Goal: Task Accomplishment & Management: Manage account settings

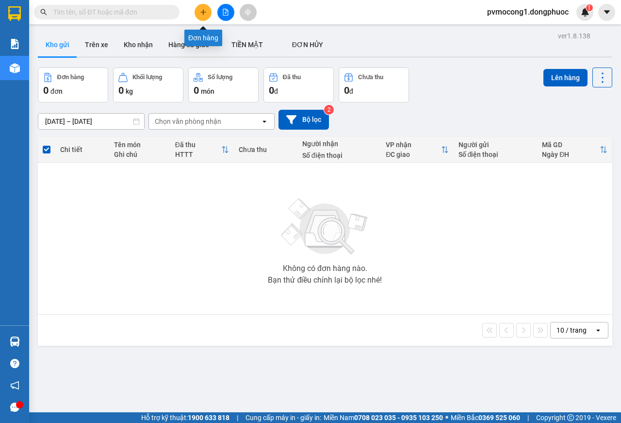
click at [207, 10] on button at bounding box center [203, 12] width 17 height 17
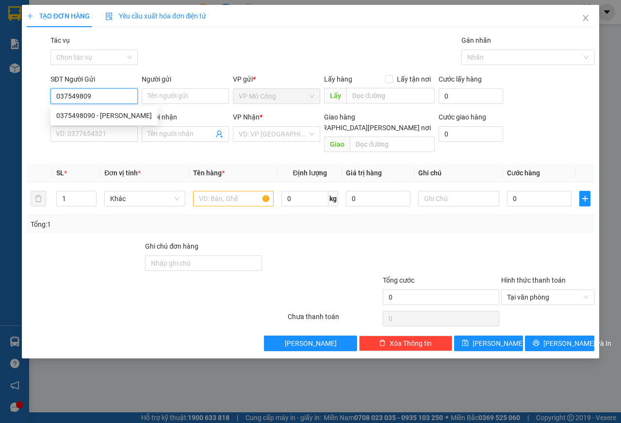
type input "0375498090"
click at [105, 115] on div "0375498090 - [PERSON_NAME]" at bounding box center [104, 115] width 96 height 11
type input "Triều"
type input "0988544191"
type input "DŨNG"
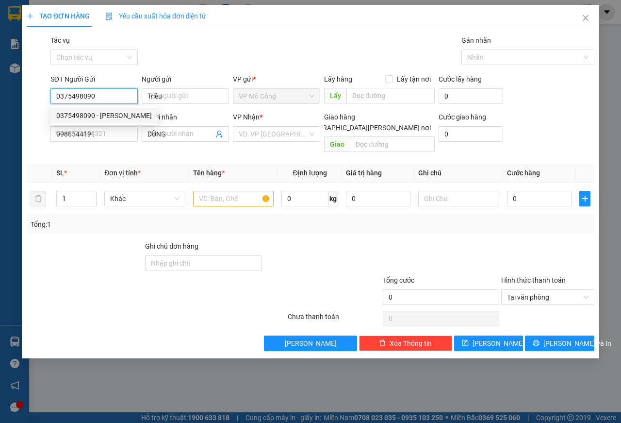
type input "30.000"
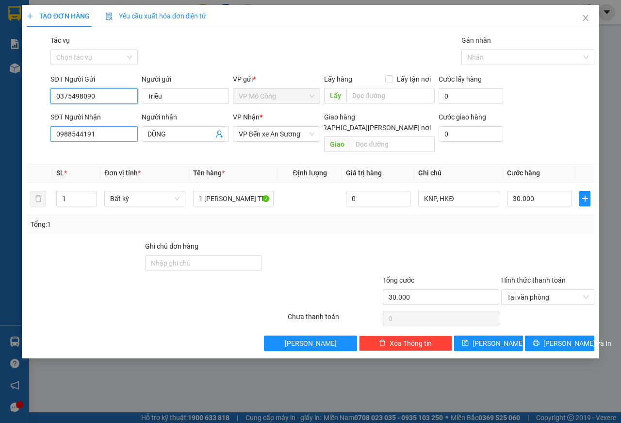
type input "0375498090"
drag, startPoint x: 96, startPoint y: 135, endPoint x: 39, endPoint y: 139, distance: 57.4
click at [39, 139] on div "SĐT Người [PERSON_NAME] 0988544191 0988544191 Người [PERSON_NAME] [PERSON_NAME]…" at bounding box center [311, 134] width 570 height 45
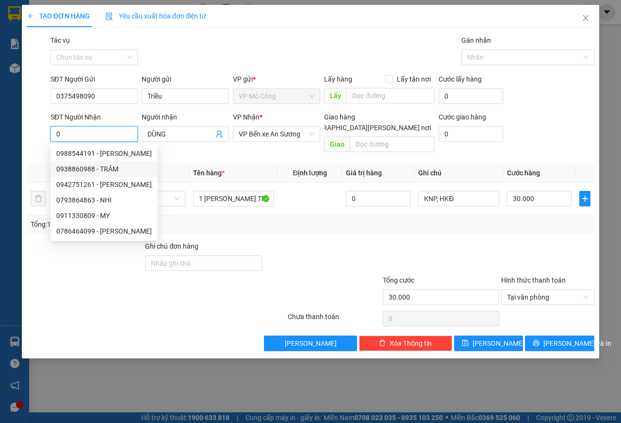
click at [81, 167] on div "0938860988 - TRÂM" at bounding box center [104, 169] width 96 height 11
type input "0938860988"
type input "TRÂM"
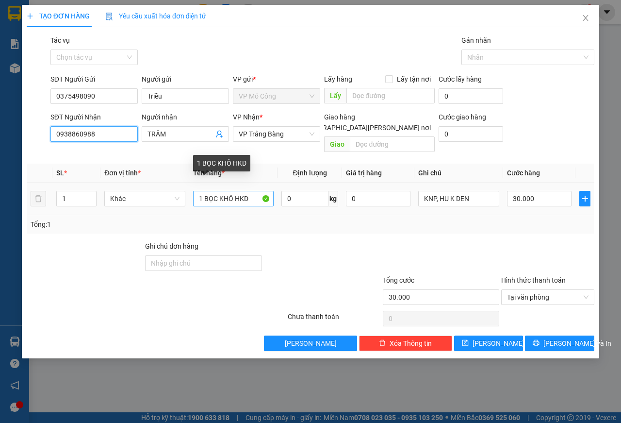
type input "0938860988"
drag, startPoint x: 206, startPoint y: 189, endPoint x: 248, endPoint y: 188, distance: 41.8
click at [248, 191] on input "1 BỌC KHÔ HKD" at bounding box center [233, 199] width 81 height 16
click at [204, 191] on input "1 [PERSON_NAME]" at bounding box center [233, 199] width 81 height 16
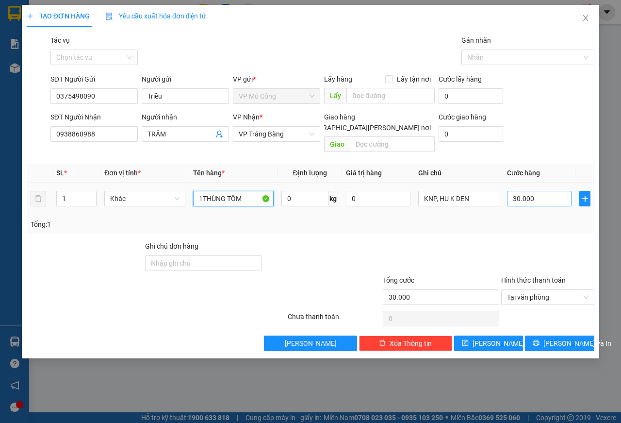
type input "1THÙNG TÔM"
click at [550, 191] on input "30.000" at bounding box center [539, 199] width 65 height 16
type input "4"
type input "45"
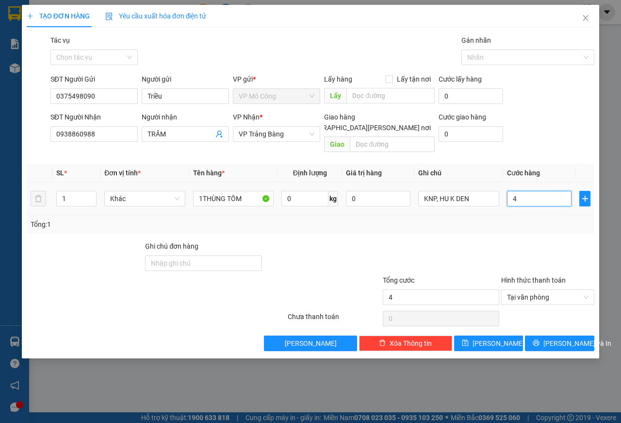
type input "45"
type input "450"
type input "4.500"
type input "45.000"
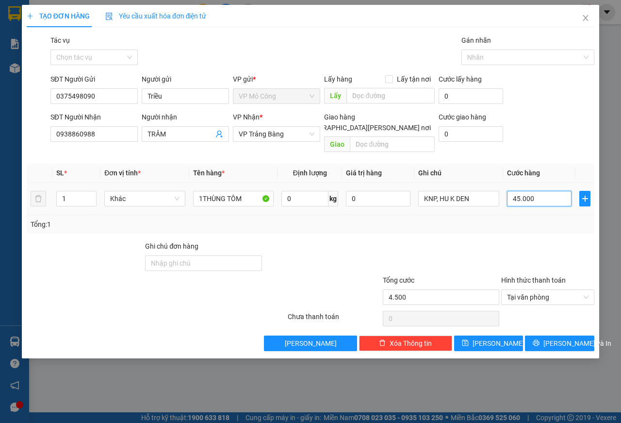
type input "45.000"
click at [553, 338] on span "[PERSON_NAME] và In" at bounding box center [577, 343] width 68 height 11
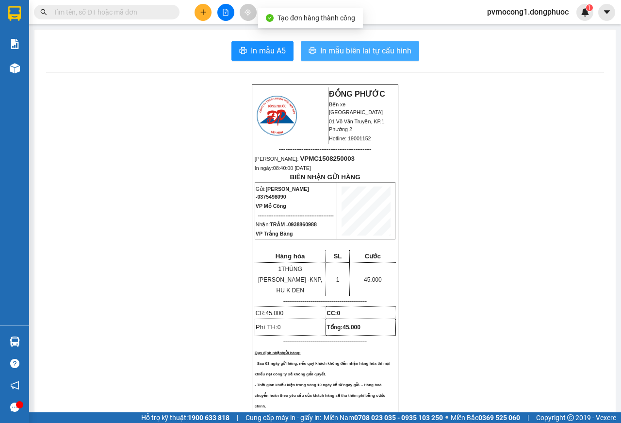
click at [359, 52] on span "In mẫu biên lai tự cấu hình" at bounding box center [365, 51] width 91 height 12
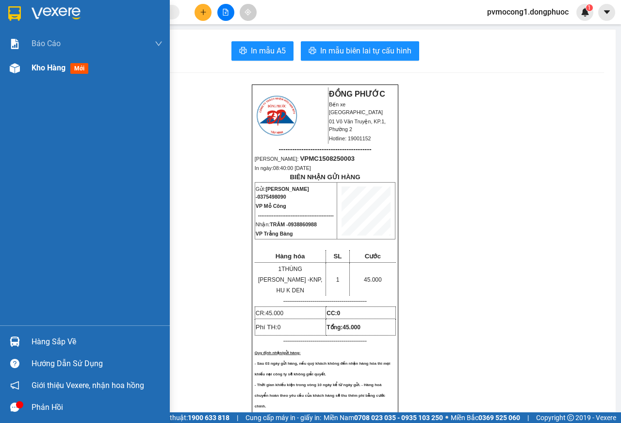
click at [23, 69] on div at bounding box center [14, 68] width 17 height 17
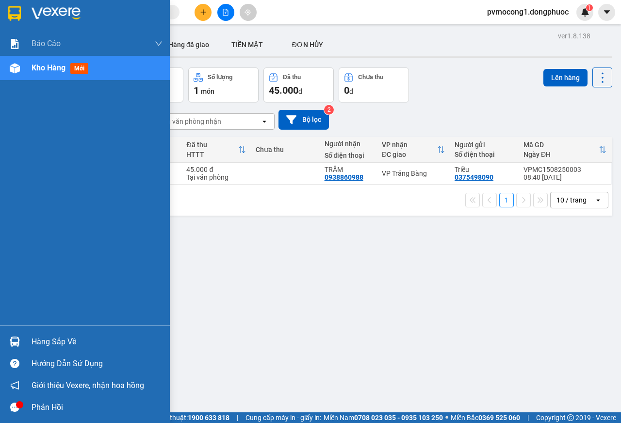
click at [28, 338] on div "Hàng sắp về" at bounding box center [85, 341] width 170 height 22
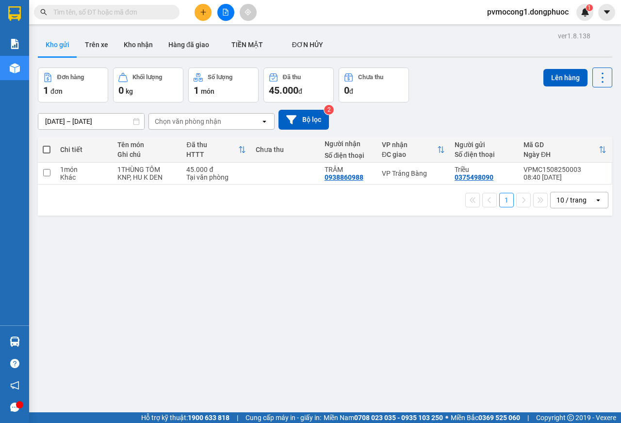
click at [314, 225] on section "Kết quả [PERSON_NAME] ( 3 ) Bộ lọc Mã ĐH Trạng thái Món hàng Tổng [PERSON_NAME]…" at bounding box center [310, 211] width 621 height 423
click at [48, 147] on span at bounding box center [47, 150] width 8 height 8
click at [47, 145] on input "checkbox" at bounding box center [47, 145] width 0 height 0
checkbox input "true"
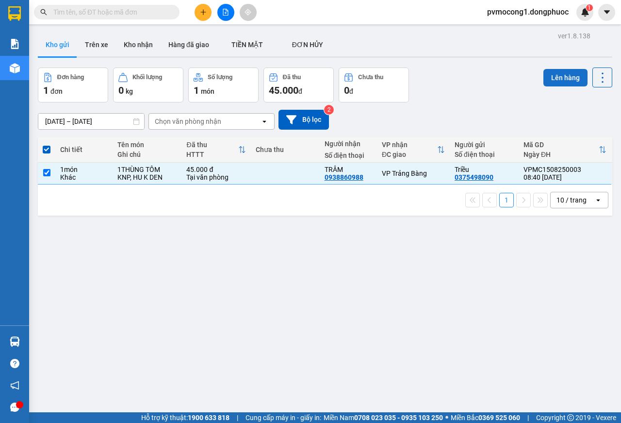
click at [543, 73] on button "Lên hàng" at bounding box center [565, 77] width 44 height 17
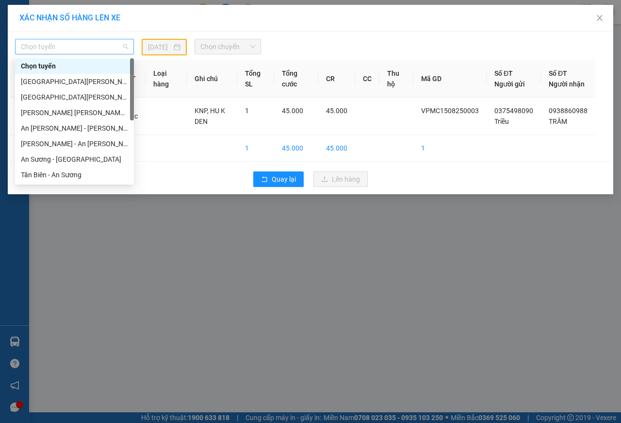
click at [73, 45] on span "Chọn tuyến" at bounding box center [74, 46] width 107 height 15
click at [74, 177] on div "Tân Biên - An Sương" at bounding box center [74, 174] width 107 height 11
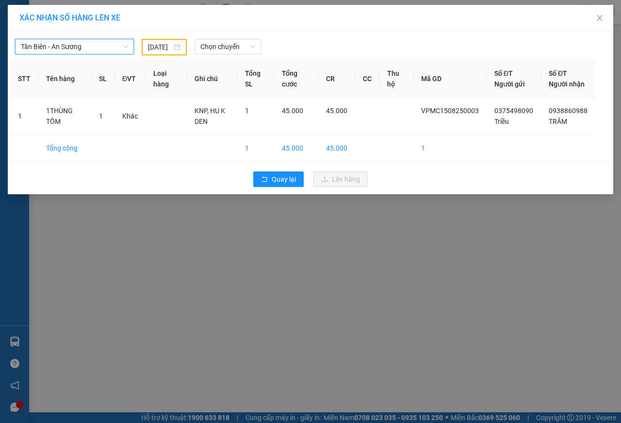
click at [166, 47] on input "[DATE]" at bounding box center [160, 47] width 24 height 11
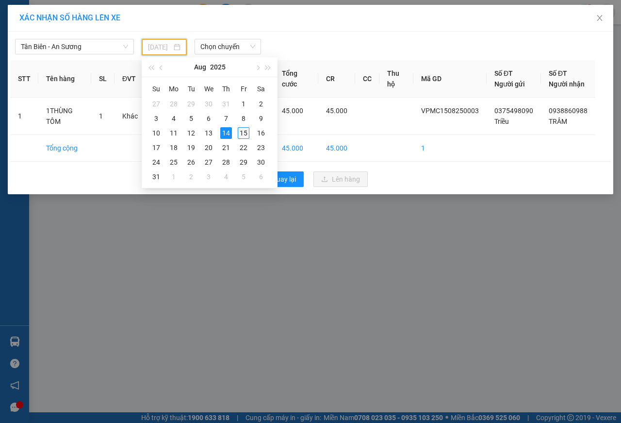
click at [242, 134] on div "15" at bounding box center [244, 133] width 12 height 12
type input "[DATE]"
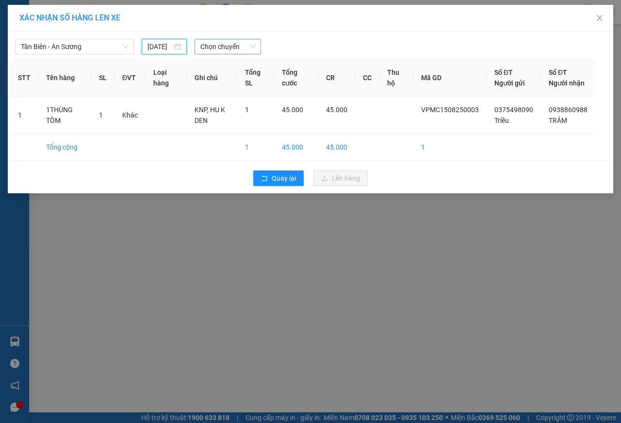
click at [238, 45] on span "Chọn chuyến" at bounding box center [227, 46] width 54 height 15
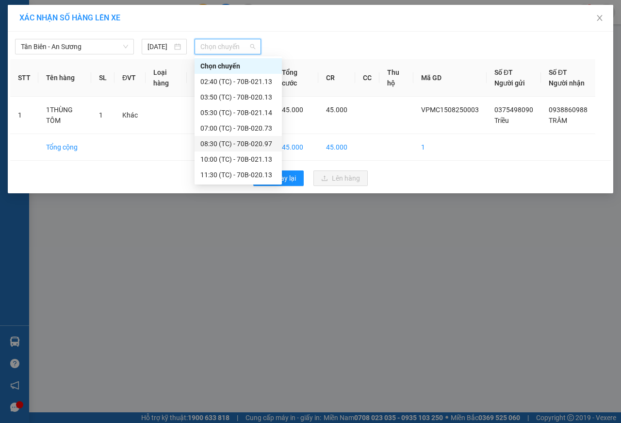
click at [250, 143] on div "08:30 (TC) - 70B-020.97" at bounding box center [238, 143] width 76 height 11
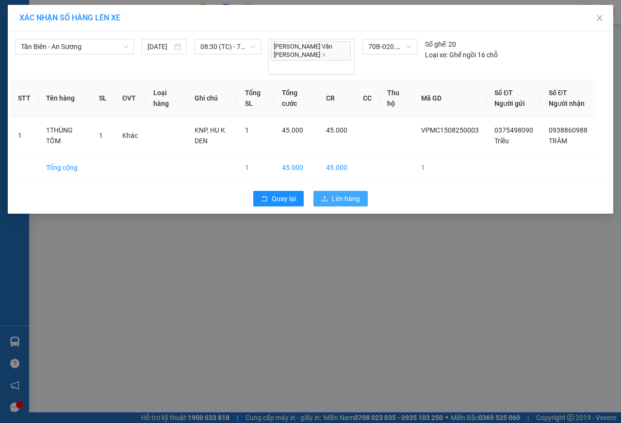
click at [350, 201] on button "Lên hàng" at bounding box center [340, 199] width 54 height 16
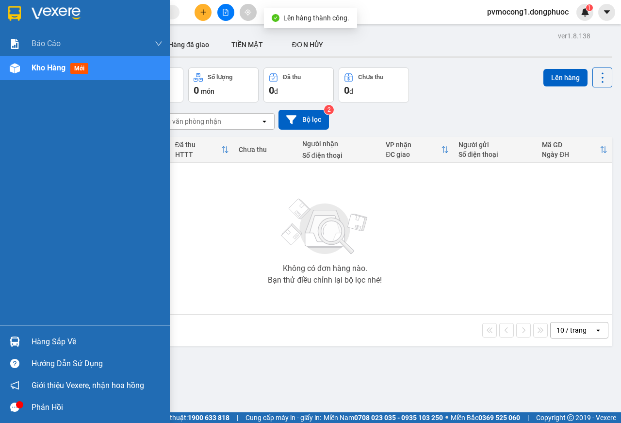
click at [21, 341] on div at bounding box center [14, 341] width 17 height 17
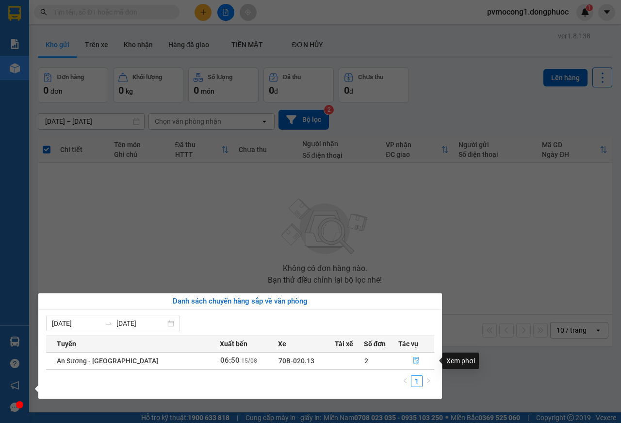
click at [414, 362] on icon "file-done" at bounding box center [416, 360] width 7 height 7
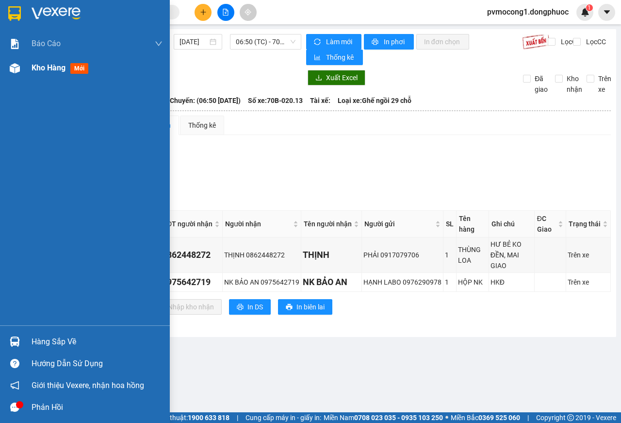
click at [23, 65] on div at bounding box center [14, 68] width 17 height 17
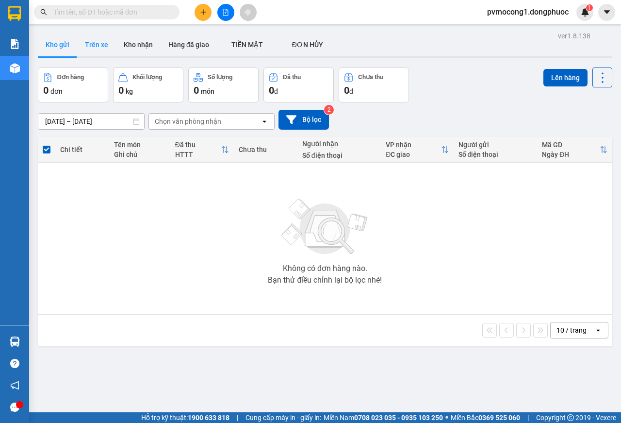
click at [92, 46] on button "Trên xe" at bounding box center [96, 44] width 39 height 23
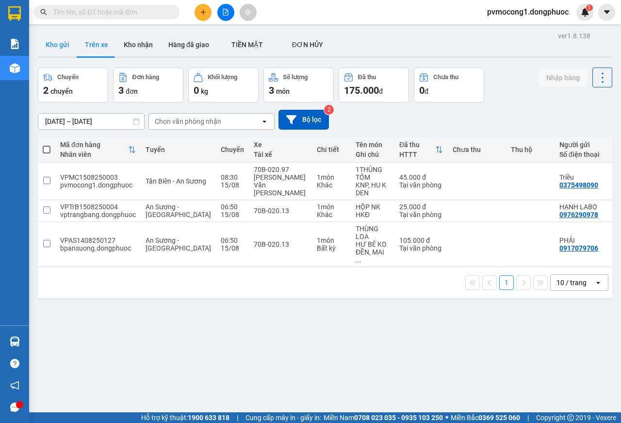
click at [67, 48] on button "Kho gửi" at bounding box center [57, 44] width 39 height 23
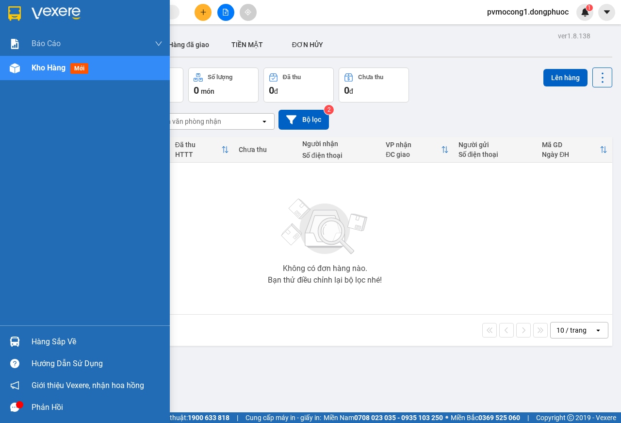
click at [18, 340] on img at bounding box center [15, 341] width 10 height 10
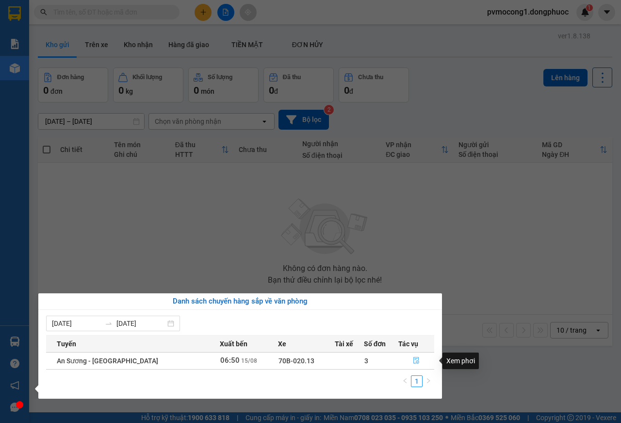
click at [411, 354] on button "button" at bounding box center [416, 361] width 35 height 16
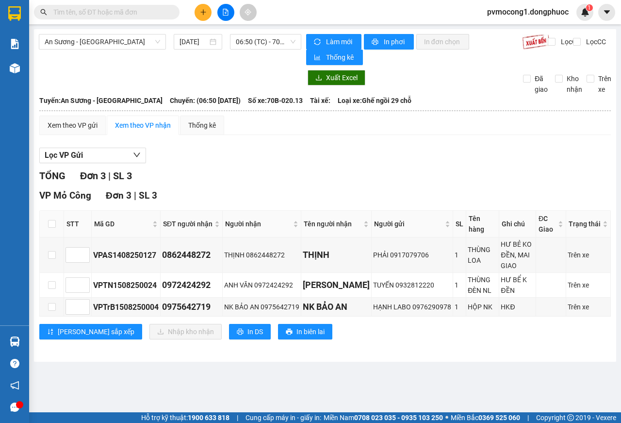
click at [144, 10] on input "text" at bounding box center [110, 12] width 115 height 11
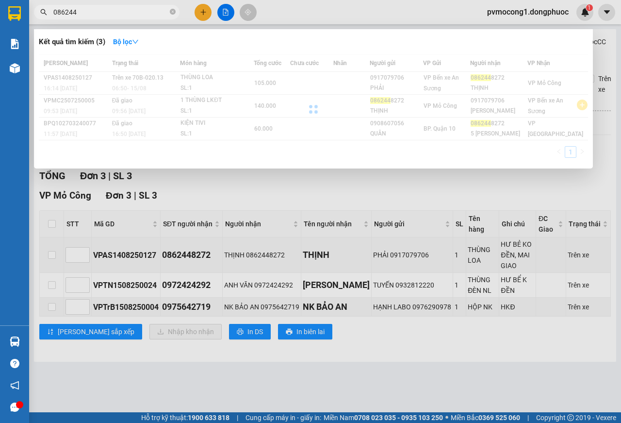
type input "0862448"
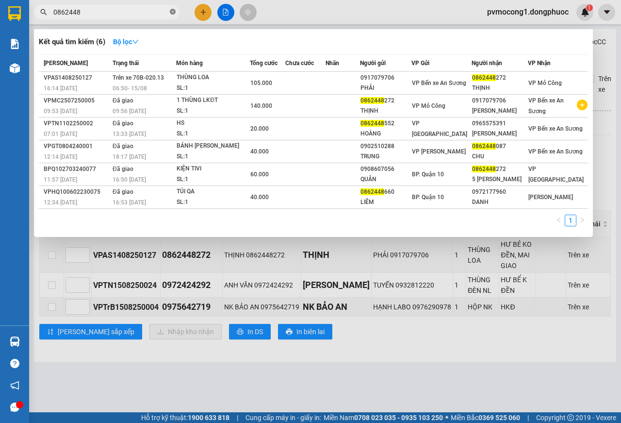
click at [172, 13] on icon "close-circle" at bounding box center [173, 12] width 6 height 6
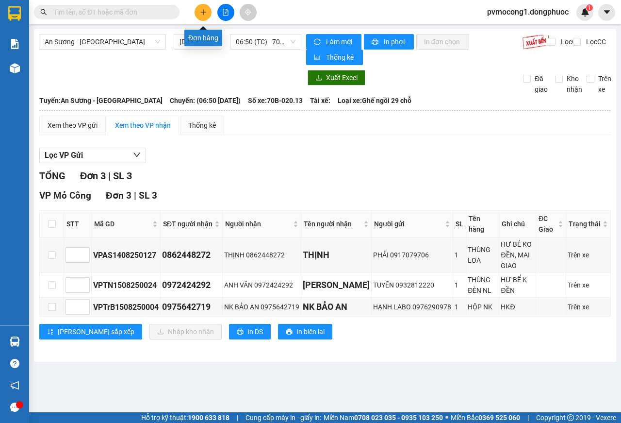
click at [203, 15] on icon "plus" at bounding box center [203, 11] width 0 height 5
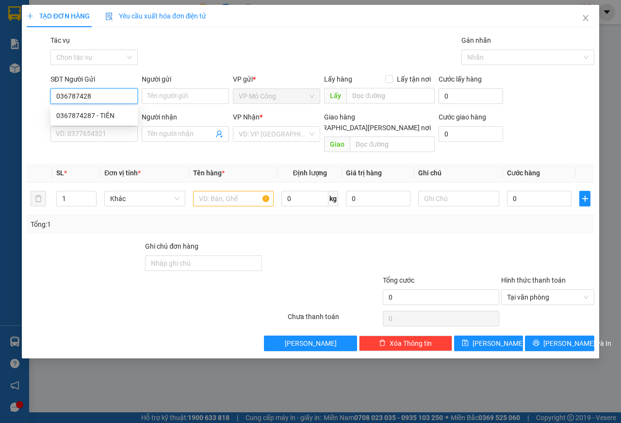
type input "0367874287"
click at [92, 119] on div "0367874287 - TIÊN" at bounding box center [94, 115] width 76 height 11
type input "TIÊN"
type input "0377527280"
type input "VIỆT"
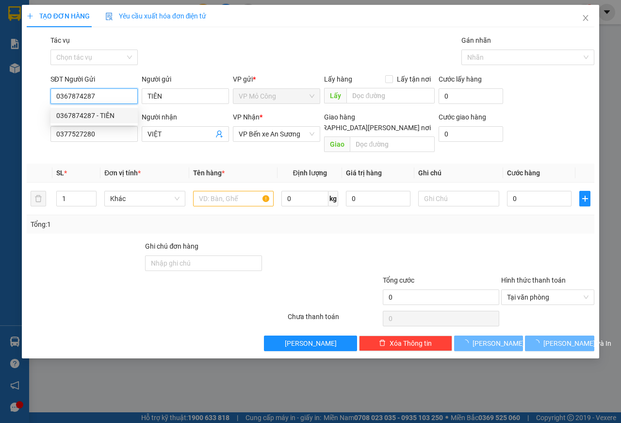
type input "30.000"
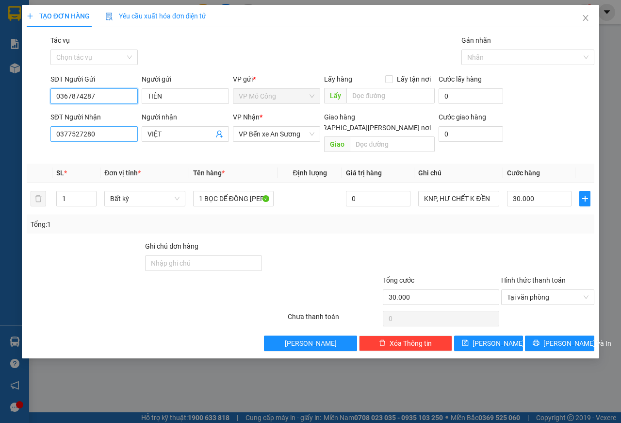
type input "0367874287"
drag, startPoint x: 109, startPoint y: 137, endPoint x: 50, endPoint y: 136, distance: 58.2
click at [50, 140] on input "0377527280" at bounding box center [93, 134] width 87 height 16
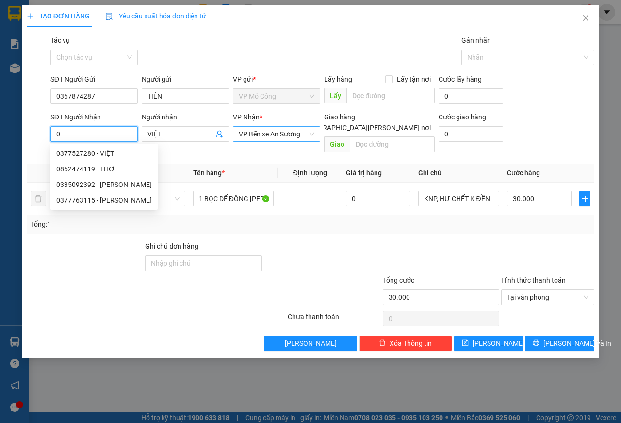
click at [301, 135] on span "VP Bến xe An Sương" at bounding box center [277, 134] width 76 height 15
type input "0"
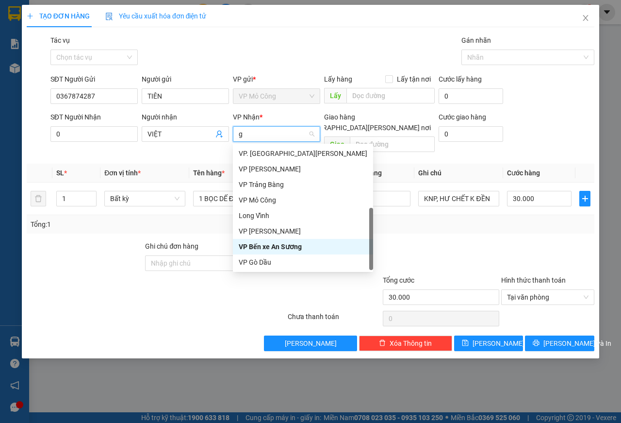
scroll to position [16, 0]
type input "go"
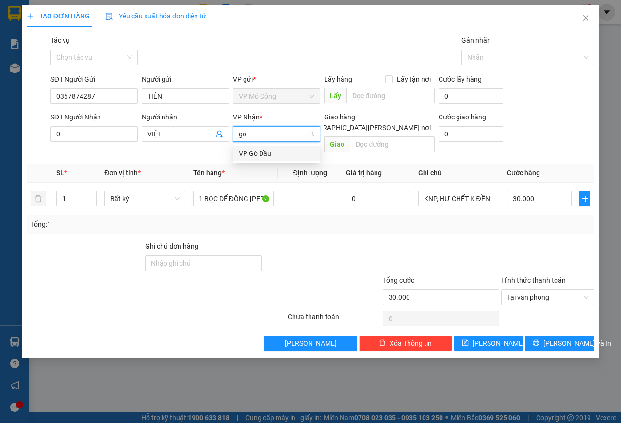
click at [266, 155] on div "VP Gò Dầu" at bounding box center [277, 153] width 76 height 11
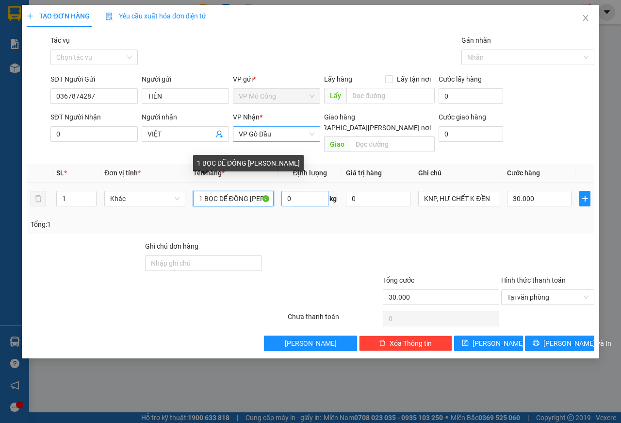
scroll to position [0, 0]
drag, startPoint x: 205, startPoint y: 186, endPoint x: 290, endPoint y: 191, distance: 85.1
click at [290, 191] on tr "1 Khác 1 BỌC DẾ ĐÔNG [PERSON_NAME] 0 kg 0 KNP, [PERSON_NAME] K ĐỀN 30.000" at bounding box center [311, 198] width 568 height 33
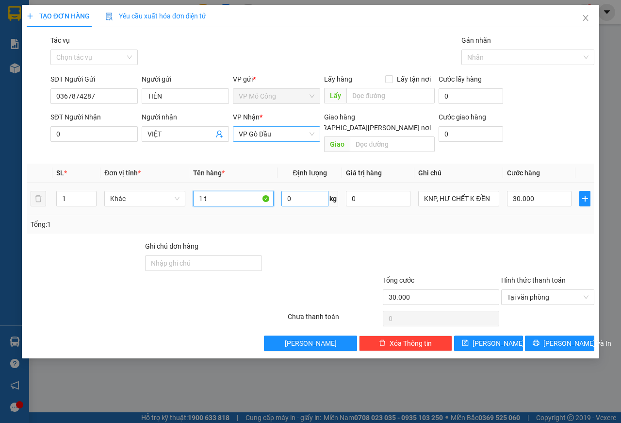
scroll to position [0, 0]
type input "1 THÙNG"
click at [94, 135] on input "0" at bounding box center [93, 134] width 87 height 16
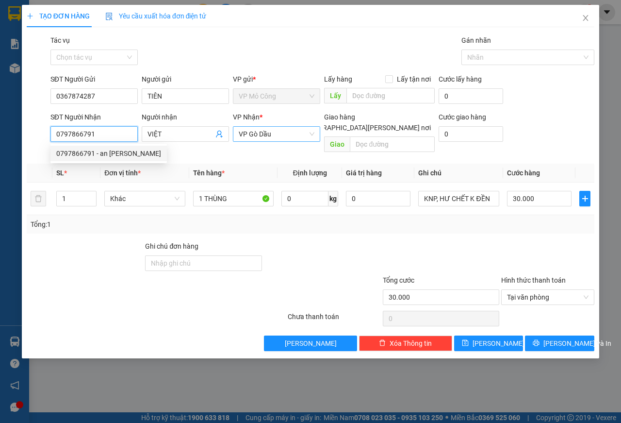
click at [71, 138] on input "0797866791" at bounding box center [93, 134] width 87 height 16
type input "0797866791"
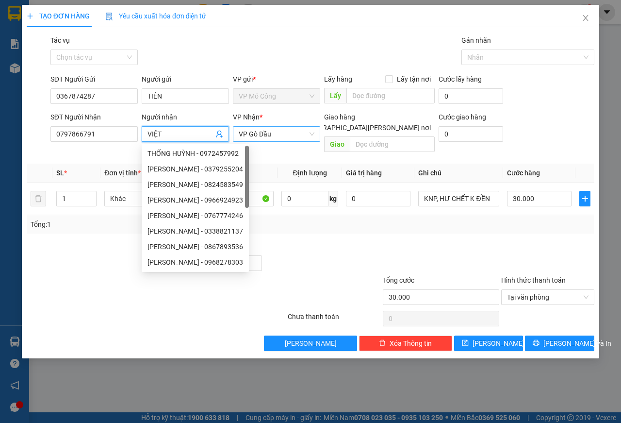
drag, startPoint x: 168, startPoint y: 134, endPoint x: 141, endPoint y: 131, distance: 27.8
click at [141, 131] on div "Người [PERSON_NAME] VIỆT" at bounding box center [185, 134] width 91 height 45
type input "TUYỀN"
click at [257, 191] on input "1 THÙNG" at bounding box center [233, 199] width 81 height 16
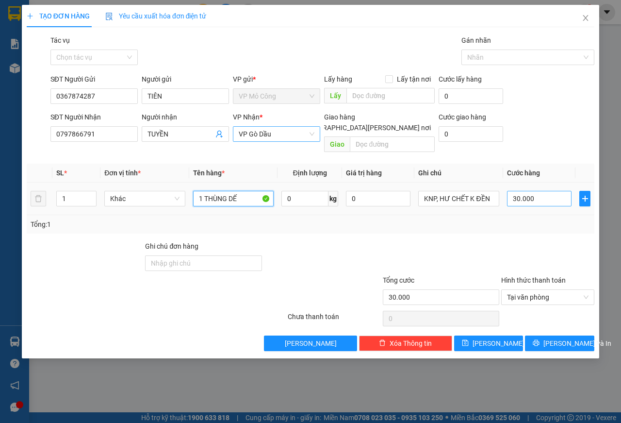
type input "1 THÙNG DẾ"
click at [545, 191] on input "30.000" at bounding box center [539, 199] width 65 height 16
type input "2"
type input "25"
type input "250"
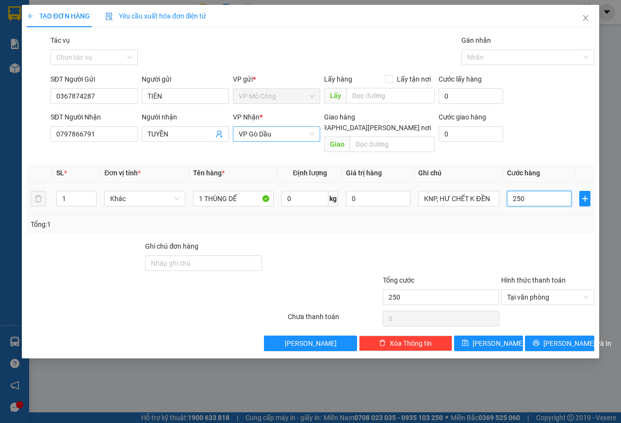
type input "2.500"
type input "25.000"
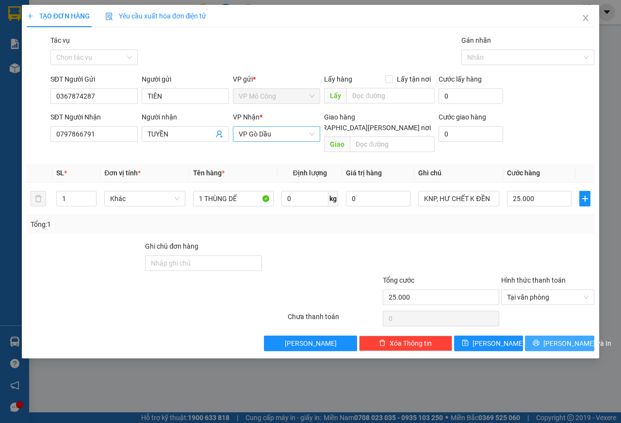
click at [540, 339] on icon "printer" at bounding box center [536, 342] width 7 height 7
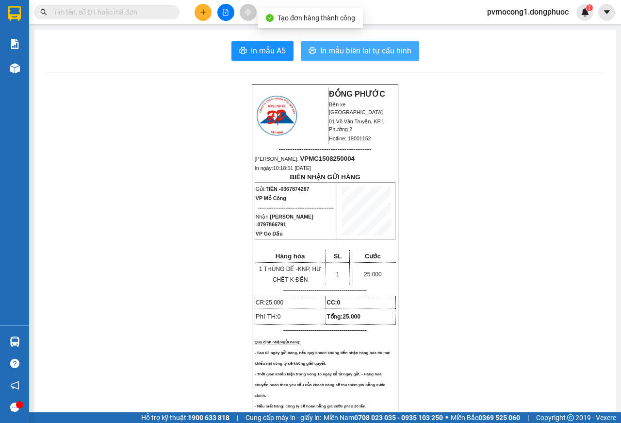
click at [370, 53] on span "In mẫu biên lai tự cấu hình" at bounding box center [365, 51] width 91 height 12
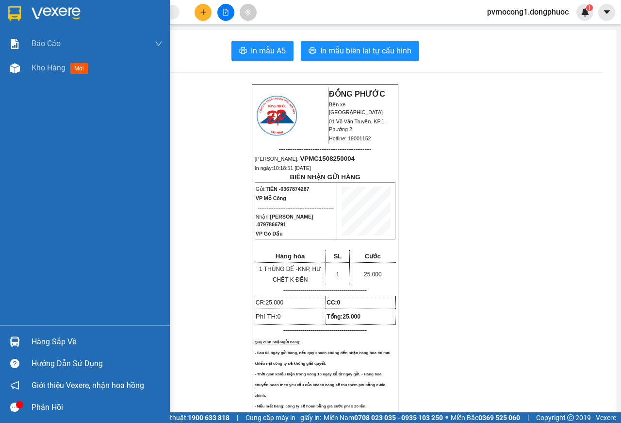
click at [36, 339] on div "Hàng sắp về" at bounding box center [97, 341] width 131 height 15
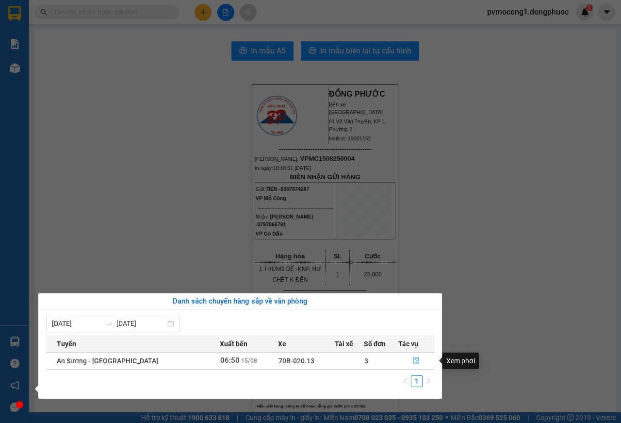
click at [413, 357] on icon "file-done" at bounding box center [416, 360] width 7 height 7
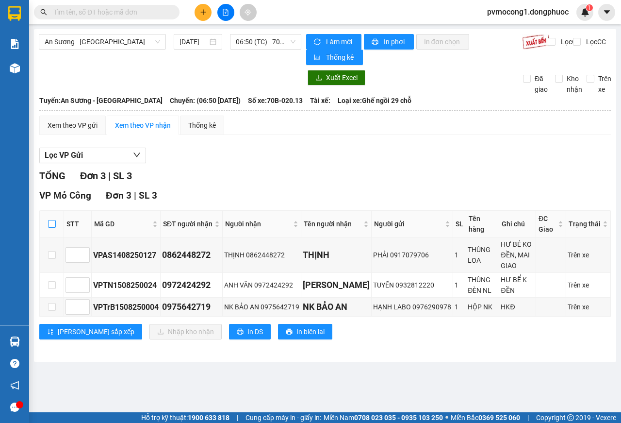
click at [48, 221] on input "checkbox" at bounding box center [52, 224] width 8 height 8
checkbox input "true"
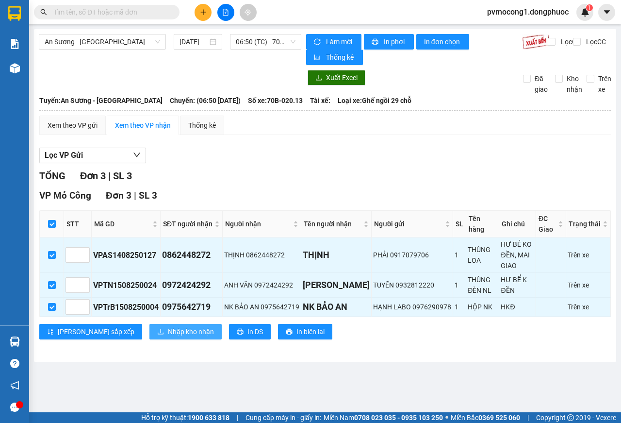
click at [168, 332] on span "Nhập kho nhận" at bounding box center [191, 331] width 46 height 11
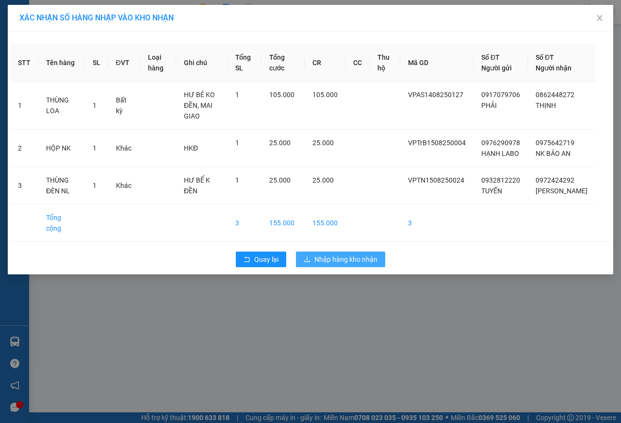
click at [372, 258] on span "Nhập hàng kho nhận" at bounding box center [345, 259] width 63 height 11
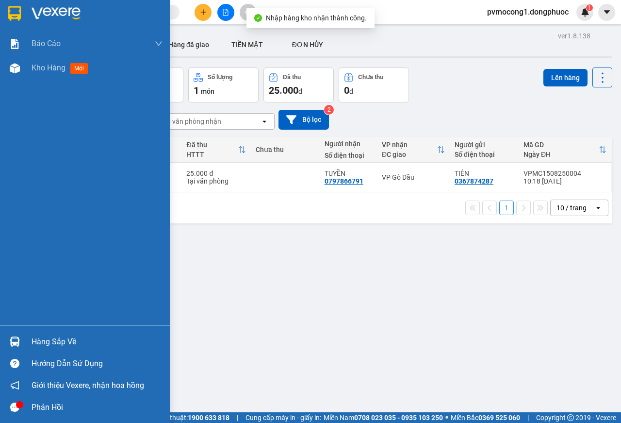
click at [23, 345] on div "Hàng sắp về" at bounding box center [85, 341] width 170 height 22
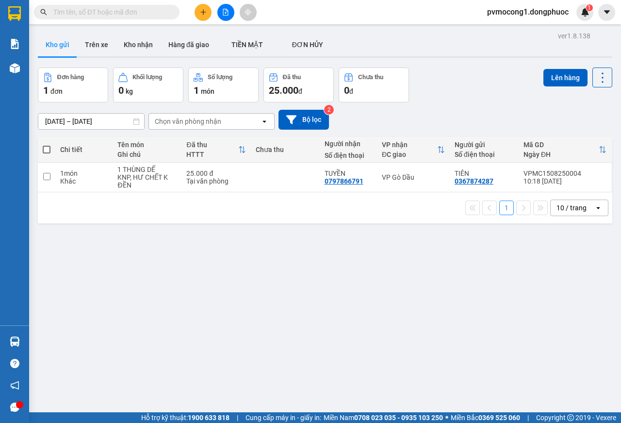
click at [201, 258] on section "Kết quả [PERSON_NAME] ( 6 ) Bộ lọc Mã ĐH Trạng thái Món hàng Tổng [PERSON_NAME]…" at bounding box center [310, 211] width 621 height 423
click at [143, 43] on button "Kho nhận" at bounding box center [138, 44] width 45 height 23
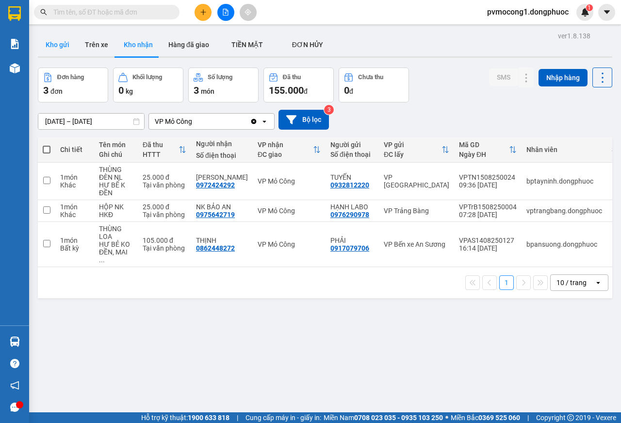
click at [58, 47] on button "Kho gửi" at bounding box center [57, 44] width 39 height 23
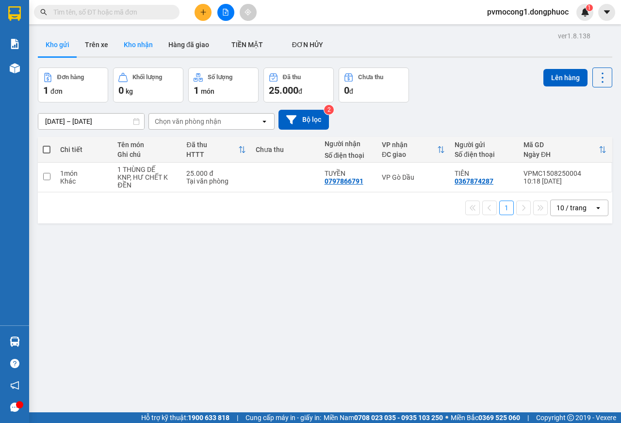
click at [137, 48] on button "Kho nhận" at bounding box center [138, 44] width 45 height 23
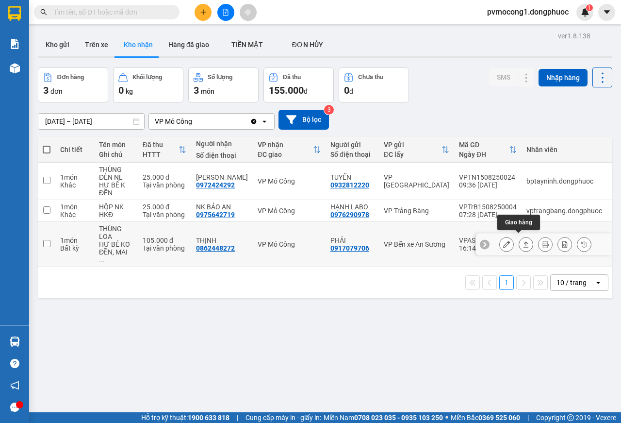
click at [523, 241] on icon at bounding box center [526, 244] width 7 height 7
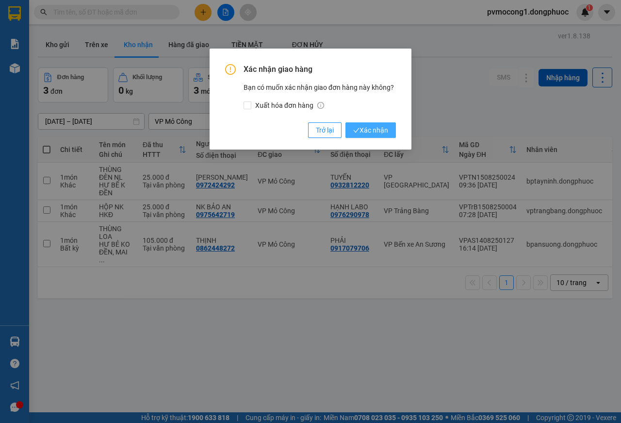
click at [372, 131] on span "Xác nhận" at bounding box center [370, 130] width 35 height 11
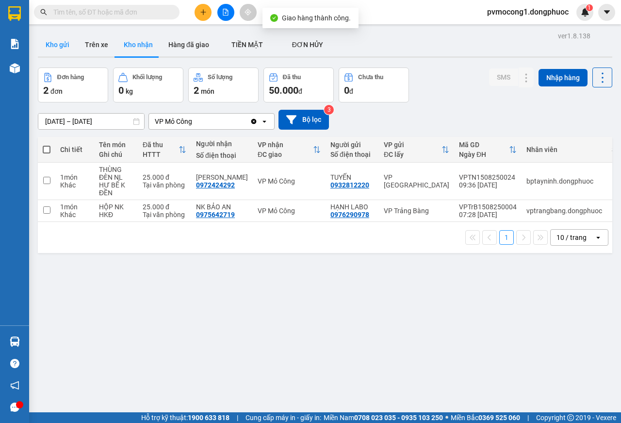
click at [60, 38] on button "Kho gửi" at bounding box center [57, 44] width 39 height 23
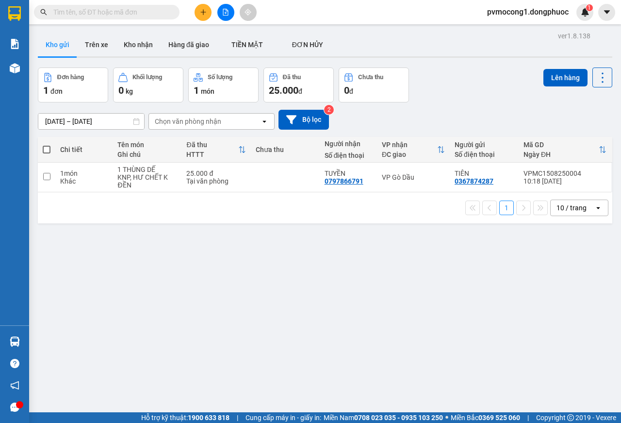
click at [47, 148] on span at bounding box center [47, 150] width 8 height 8
click at [47, 145] on input "checkbox" at bounding box center [47, 145] width 0 height 0
checkbox input "true"
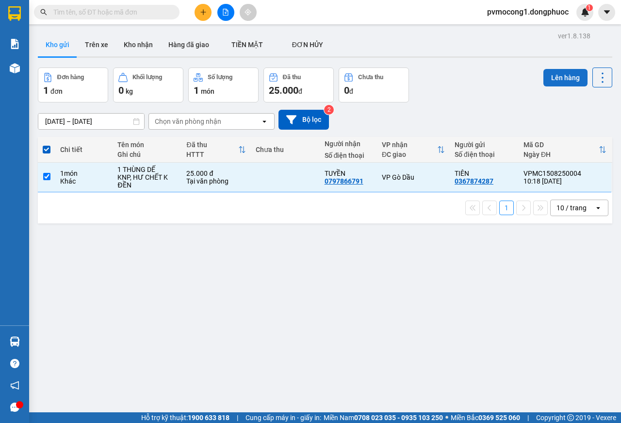
click at [558, 77] on button "Lên hàng" at bounding box center [565, 77] width 44 height 17
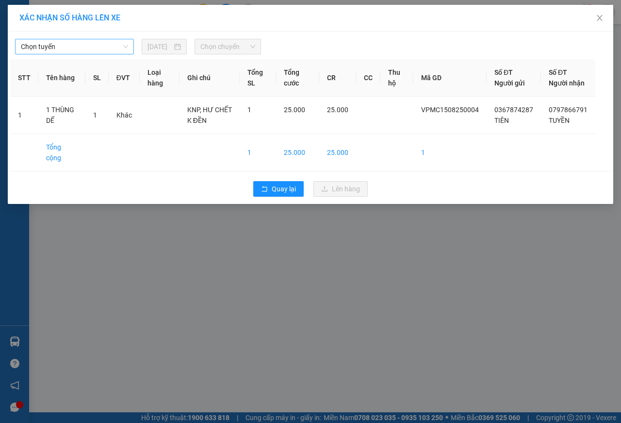
click at [82, 48] on span "Chọn tuyến" at bounding box center [74, 46] width 107 height 15
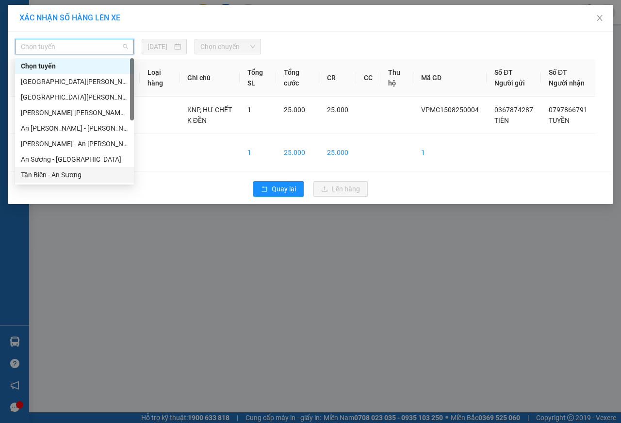
click at [48, 171] on div "Tân Biên - An Sương" at bounding box center [74, 174] width 107 height 11
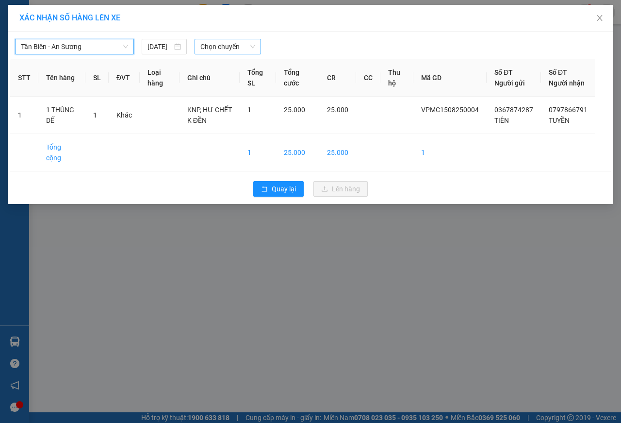
click at [225, 47] on span "Chọn chuyến" at bounding box center [227, 46] width 54 height 15
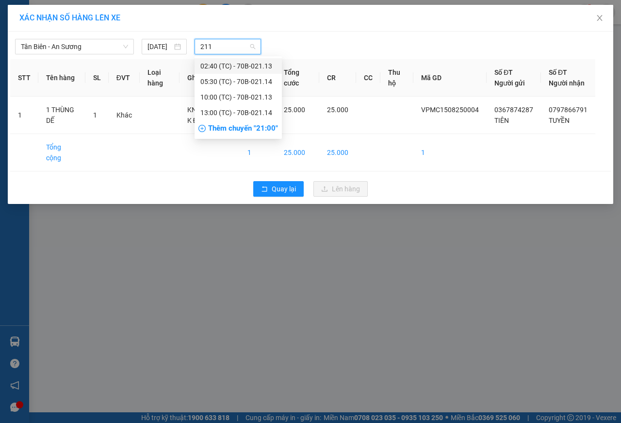
type input "2113"
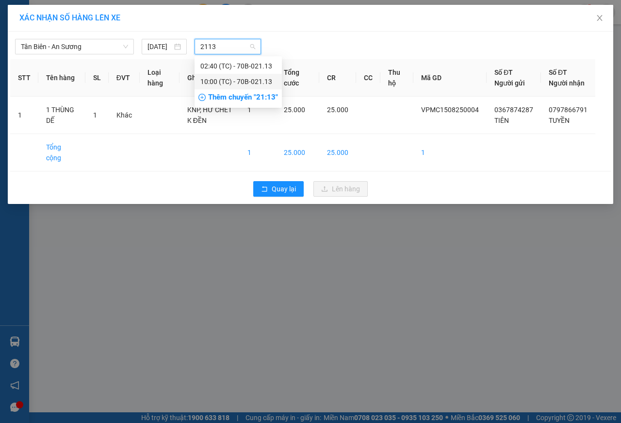
click at [243, 85] on div "10:00 (TC) - 70B-021.13" at bounding box center [238, 81] width 76 height 11
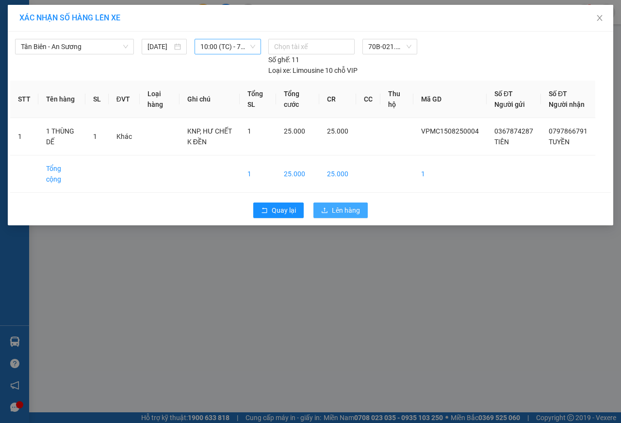
click at [327, 214] on span "upload" at bounding box center [324, 211] width 7 height 8
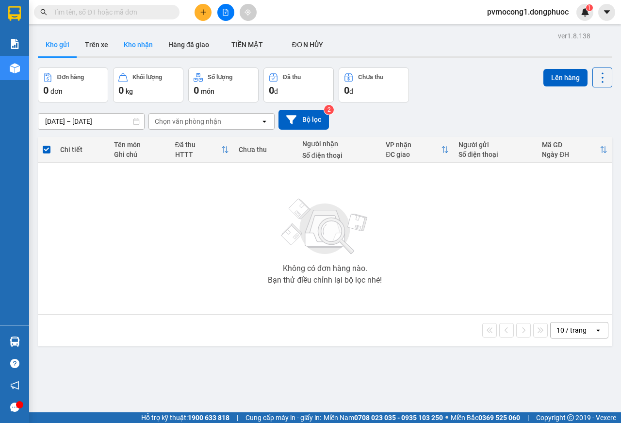
click at [146, 46] on button "Kho nhận" at bounding box center [138, 44] width 45 height 23
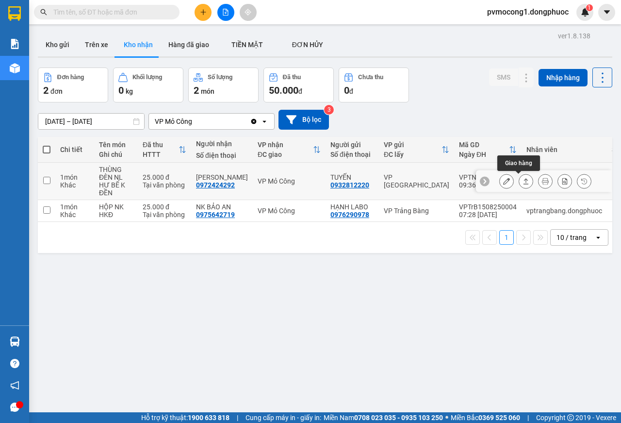
click at [523, 183] on icon at bounding box center [526, 181] width 7 height 7
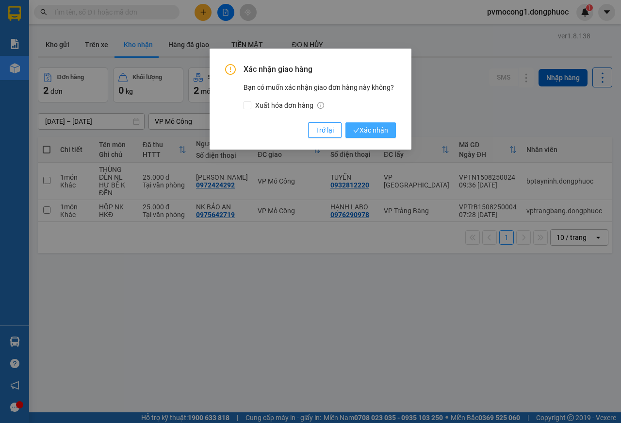
click at [363, 127] on span "Xác nhận" at bounding box center [370, 130] width 35 height 11
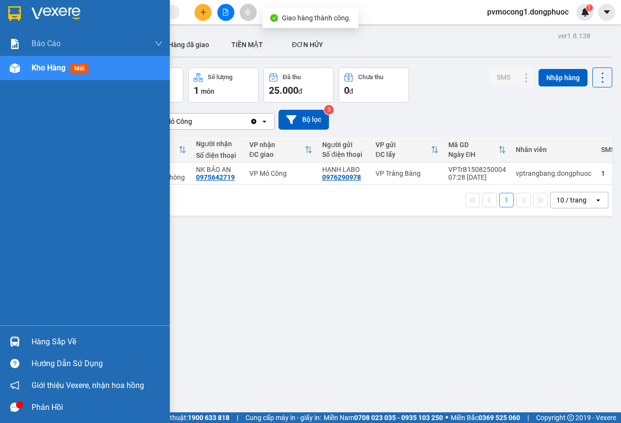
click at [39, 335] on div "Hàng sắp về" at bounding box center [97, 341] width 131 height 15
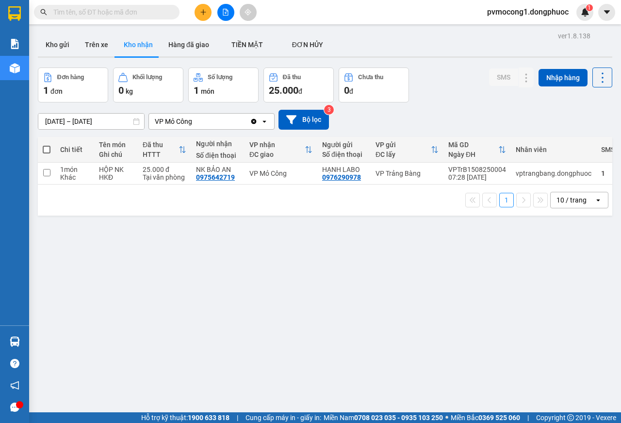
click at [136, 264] on section "Kết quả [PERSON_NAME] ( 6 ) Bộ lọc Mã ĐH Trạng thái Món hàng Tổng [PERSON_NAME]…" at bounding box center [310, 211] width 621 height 423
click at [523, 174] on icon at bounding box center [526, 173] width 7 height 7
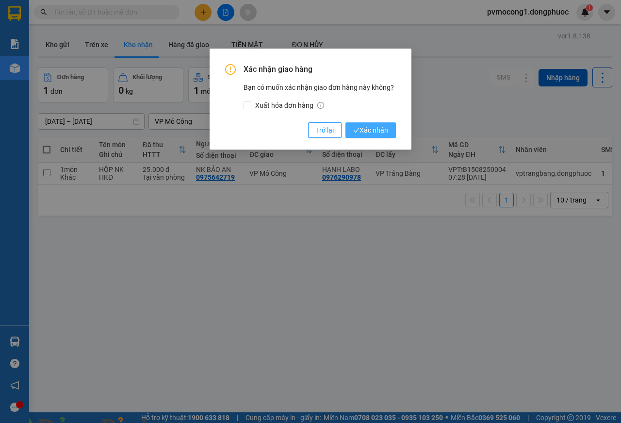
click at [371, 129] on span "Xác nhận" at bounding box center [370, 130] width 35 height 11
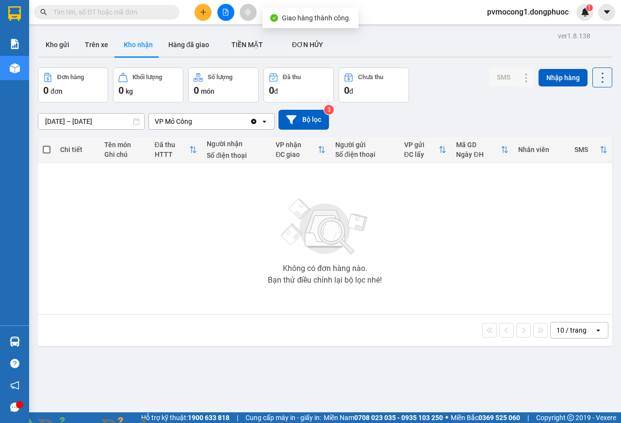
click at [179, 422] on img at bounding box center [176, 429] width 6 height 6
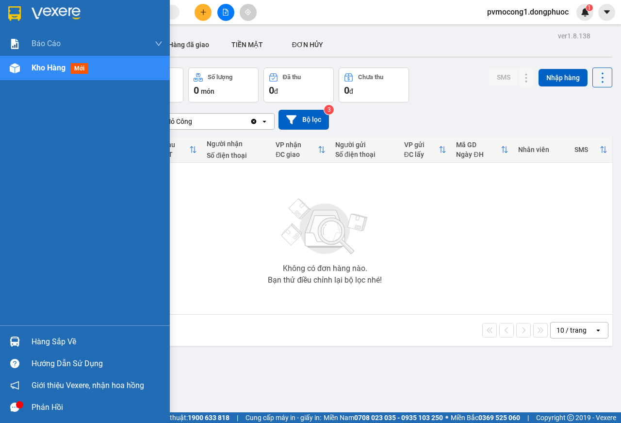
click at [25, 347] on div "Hàng sắp về" at bounding box center [85, 341] width 170 height 22
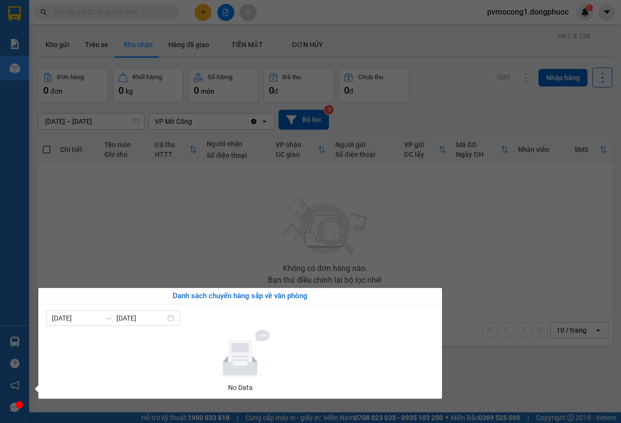
click at [122, 255] on section "Kết quả [PERSON_NAME] ( 6 ) Bộ lọc Mã ĐH Trạng thái Món hàng Tổng [PERSON_NAME]…" at bounding box center [310, 211] width 621 height 423
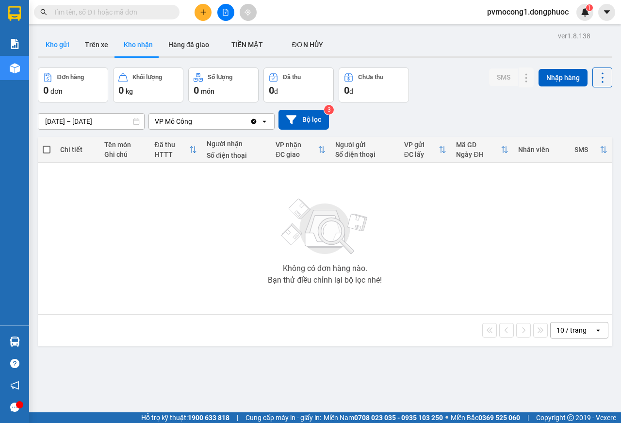
click at [58, 47] on button "Kho gửi" at bounding box center [57, 44] width 39 height 23
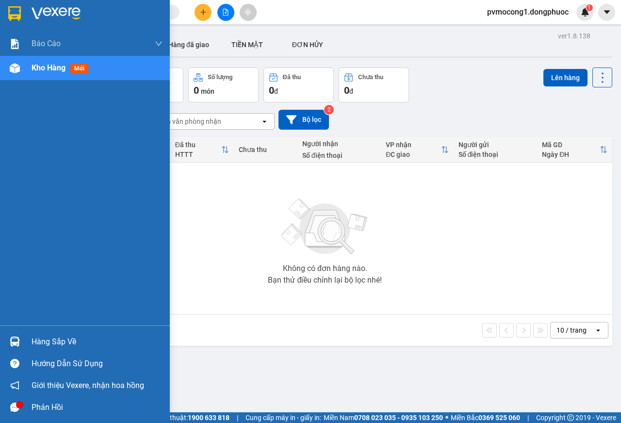
click at [60, 338] on div "Hàng sắp về" at bounding box center [97, 341] width 131 height 15
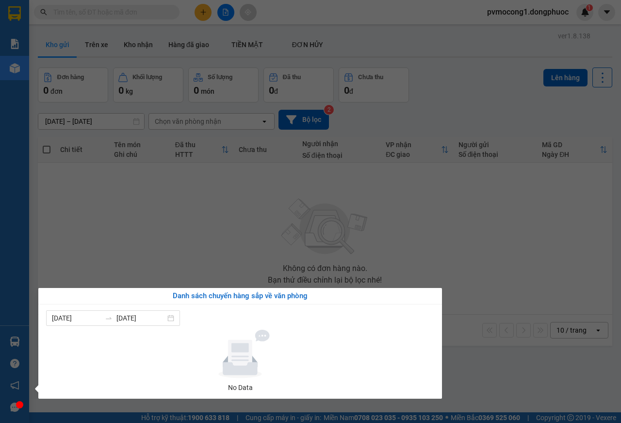
click at [130, 196] on section "Kết quả [PERSON_NAME] ( 6 ) Bộ lọc Mã ĐH Trạng thái Món hàng Tổng [PERSON_NAME]…" at bounding box center [310, 211] width 621 height 423
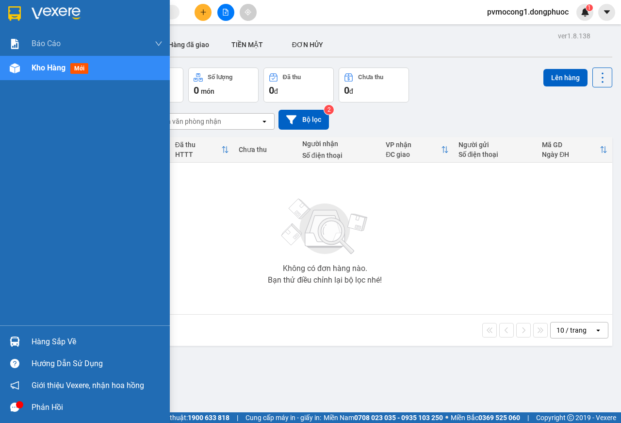
click at [22, 339] on div at bounding box center [14, 341] width 17 height 17
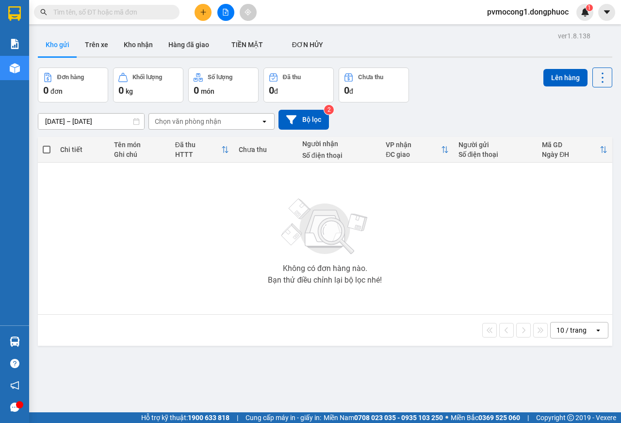
click at [157, 199] on section "Kết quả [PERSON_NAME] ( 6 ) Bộ lọc Mã ĐH Trạng thái Món hàng Tổng [PERSON_NAME]…" at bounding box center [310, 211] width 621 height 423
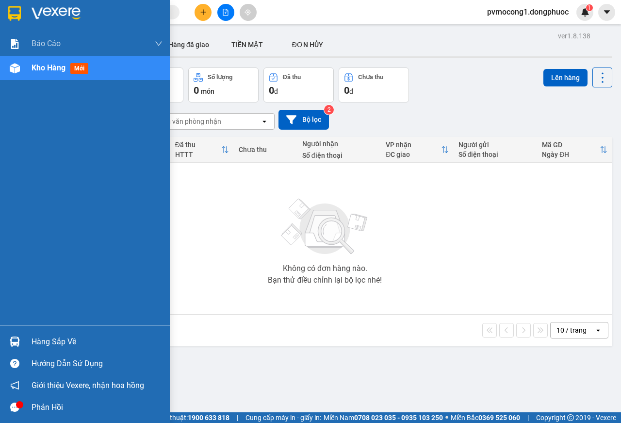
click at [29, 340] on div "Hàng sắp về" at bounding box center [85, 341] width 170 height 22
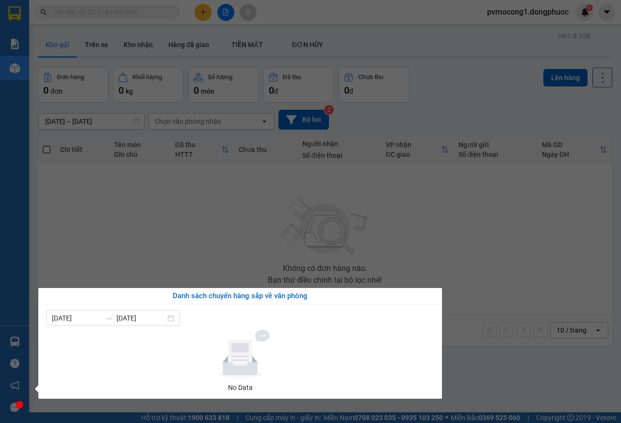
click at [174, 197] on section "Kết quả [PERSON_NAME] ( 6 ) Bộ lọc Mã ĐH Trạng thái Món hàng Tổng [PERSON_NAME]…" at bounding box center [310, 211] width 621 height 423
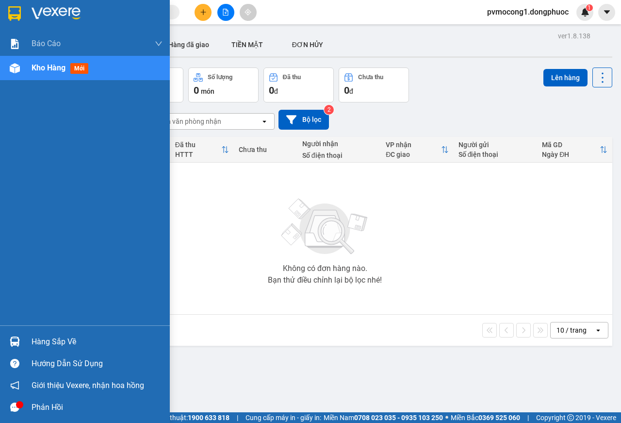
click at [27, 343] on div "Hàng sắp về" at bounding box center [85, 341] width 170 height 22
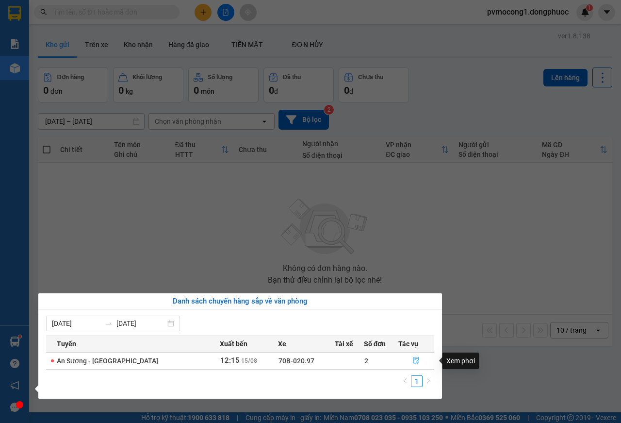
click at [413, 359] on icon "file-done" at bounding box center [416, 360] width 7 height 7
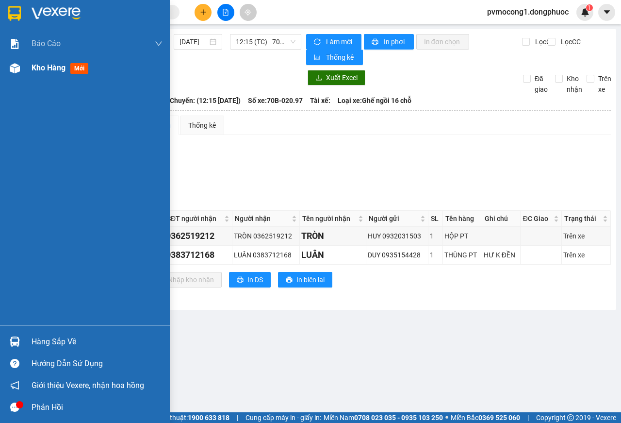
click at [33, 66] on span "Kho hàng" at bounding box center [49, 67] width 34 height 9
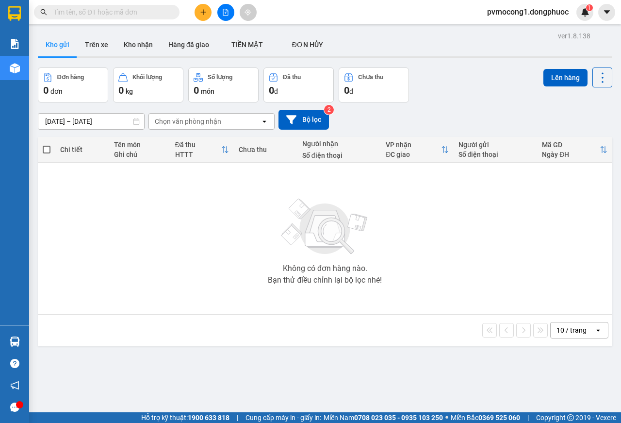
click at [52, 342] on div "10 / trang open" at bounding box center [325, 329] width 575 height 31
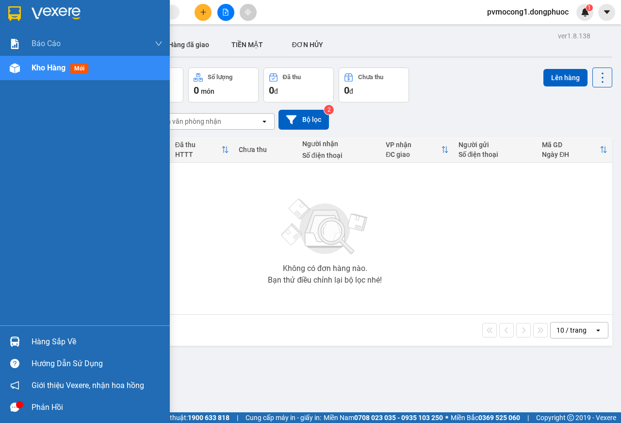
click at [20, 337] on div at bounding box center [14, 341] width 17 height 17
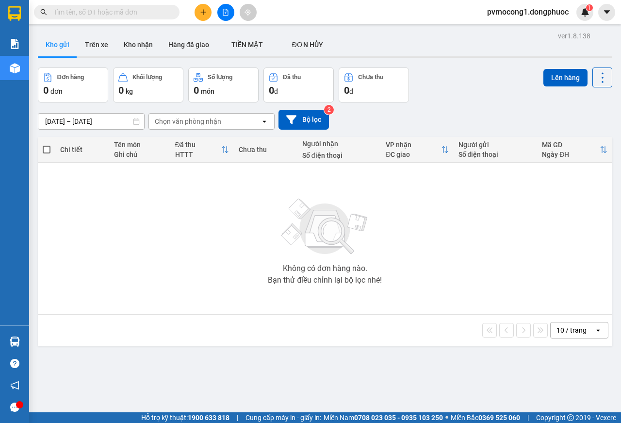
click at [84, 278] on section "Kết quả [PERSON_NAME] ( 6 ) Bộ lọc Mã ĐH Trạng thái Món hàng Tổng [PERSON_NAME]…" at bounding box center [310, 211] width 621 height 423
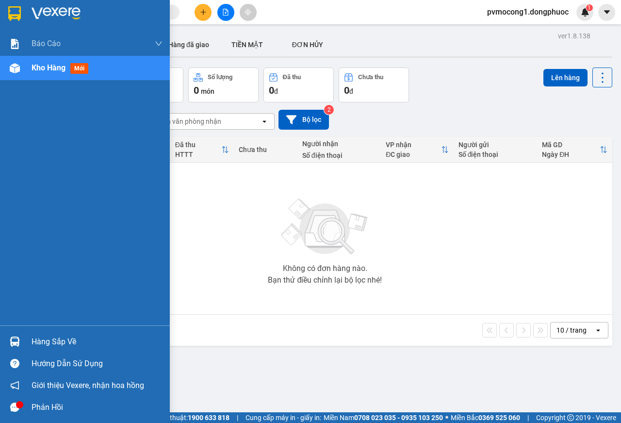
click at [19, 338] on img at bounding box center [15, 341] width 10 height 10
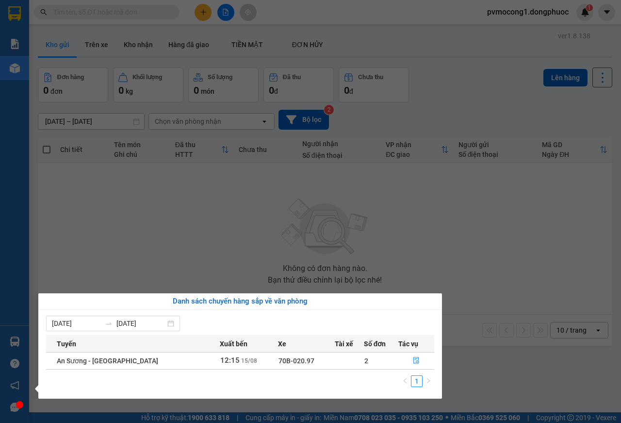
click at [146, 178] on section "Kết quả [PERSON_NAME] ( 6 ) Bộ lọc Mã ĐH Trạng thái Món hàng Tổng [PERSON_NAME]…" at bounding box center [310, 211] width 621 height 423
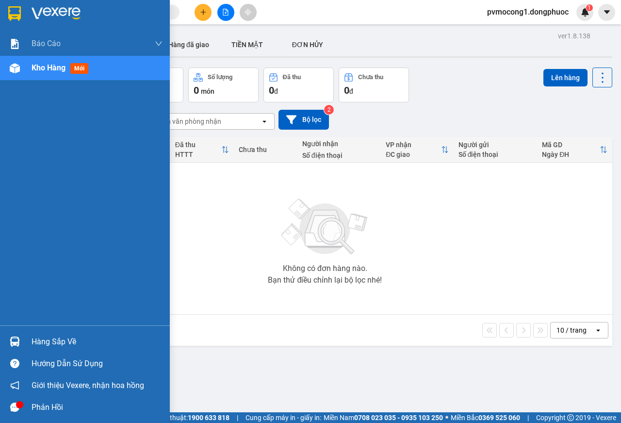
click at [53, 340] on div "Hàng sắp về" at bounding box center [97, 341] width 131 height 15
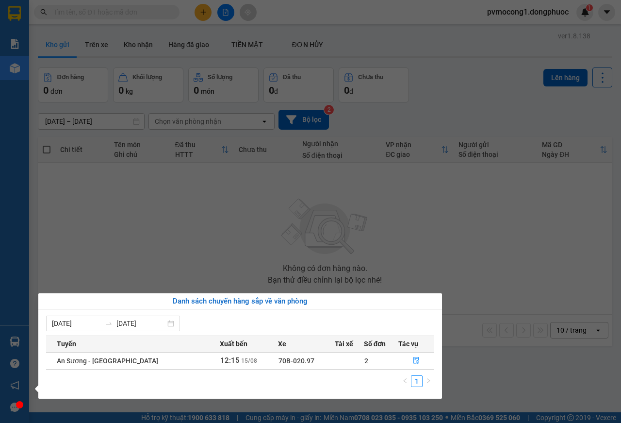
click at [247, 249] on section "Kết quả [PERSON_NAME] ( 6 ) Bộ lọc Mã ĐH Trạng thái Món hàng Tổng [PERSON_NAME]…" at bounding box center [310, 211] width 621 height 423
